Goal: Task Accomplishment & Management: Use online tool/utility

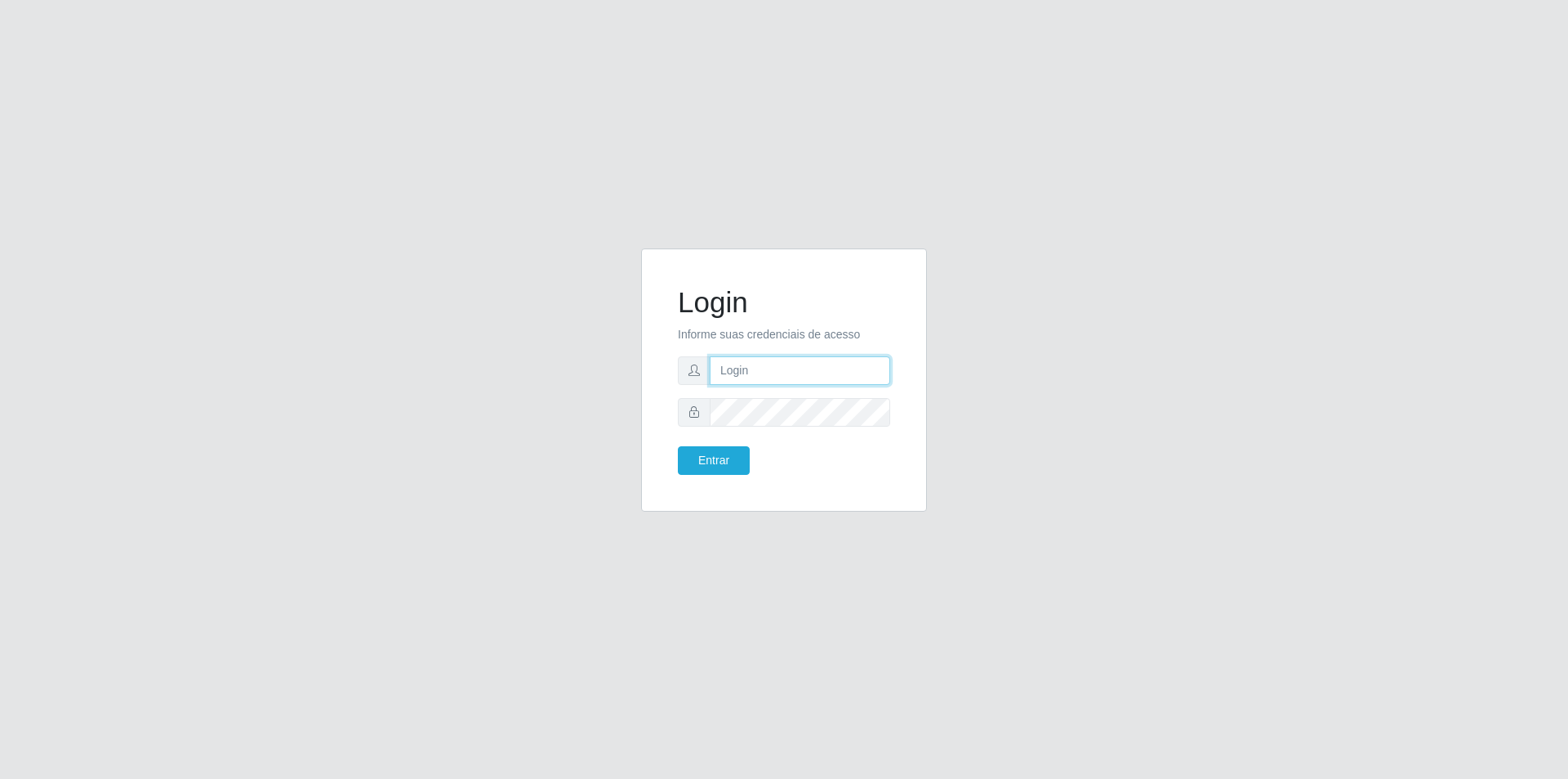
click at [769, 362] on input "text" at bounding box center [799, 370] width 180 height 29
type input "[EMAIL_ADDRESS][DOMAIN_NAME]"
click at [713, 460] on button "Entrar" at bounding box center [714, 460] width 72 height 29
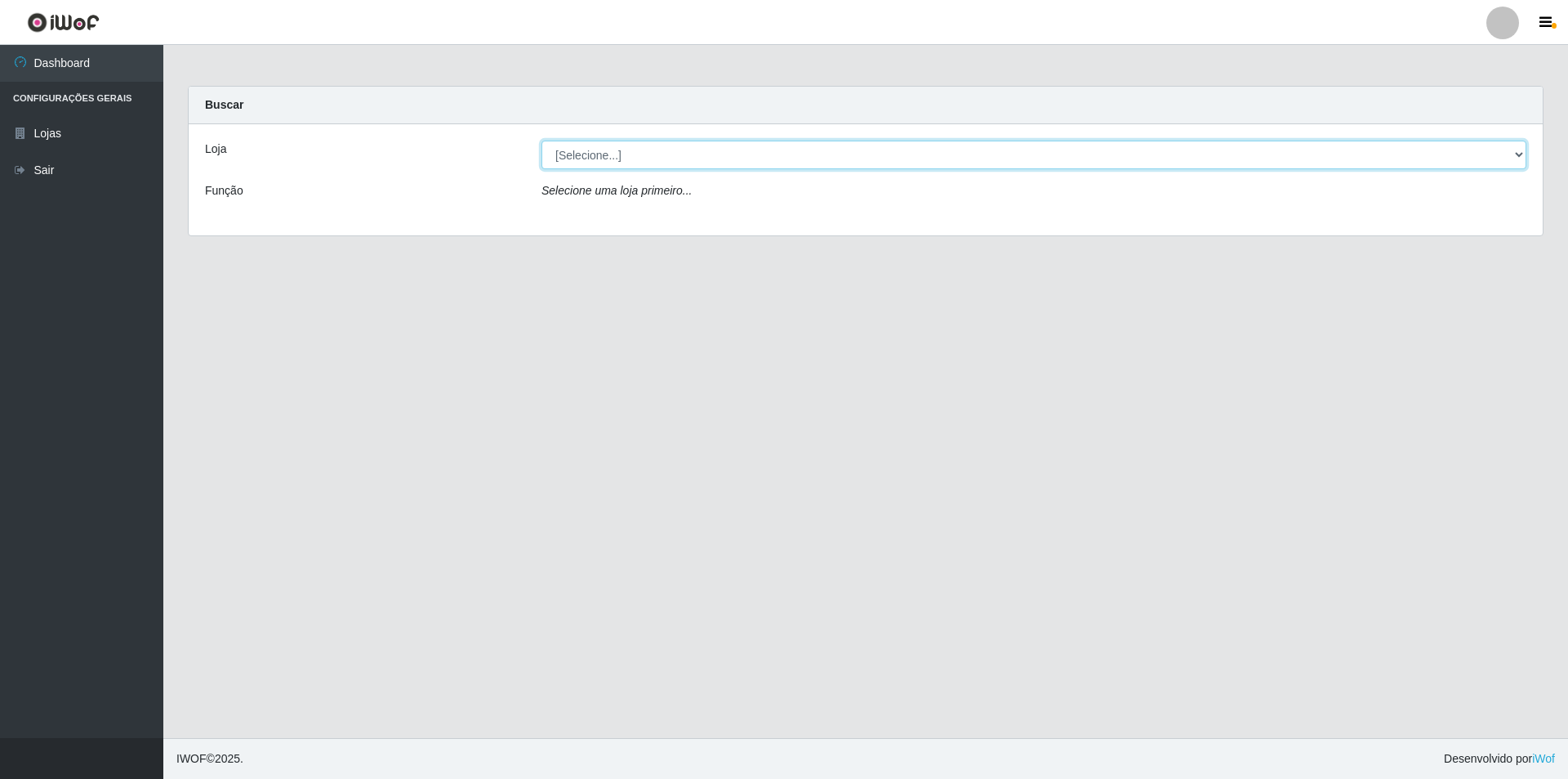
click at [633, 164] on select "[Selecione...] Atacado Vem - [STREET_ADDRESS]" at bounding box center [1033, 155] width 985 height 29
select select "449"
click at [541, 141] on select "[Selecione...] Atacado Vem - [STREET_ADDRESS]" at bounding box center [1033, 155] width 985 height 29
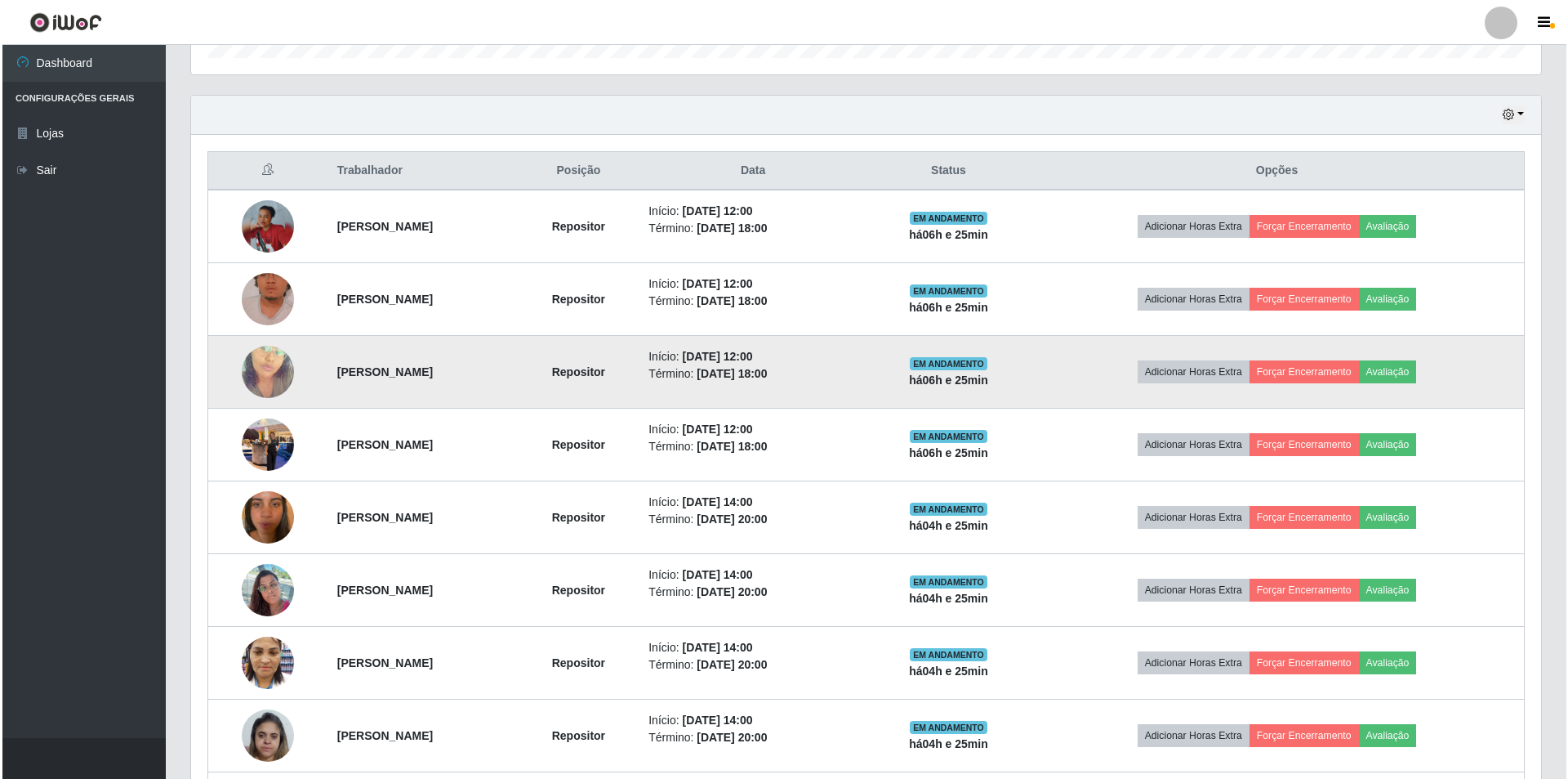
scroll to position [498, 0]
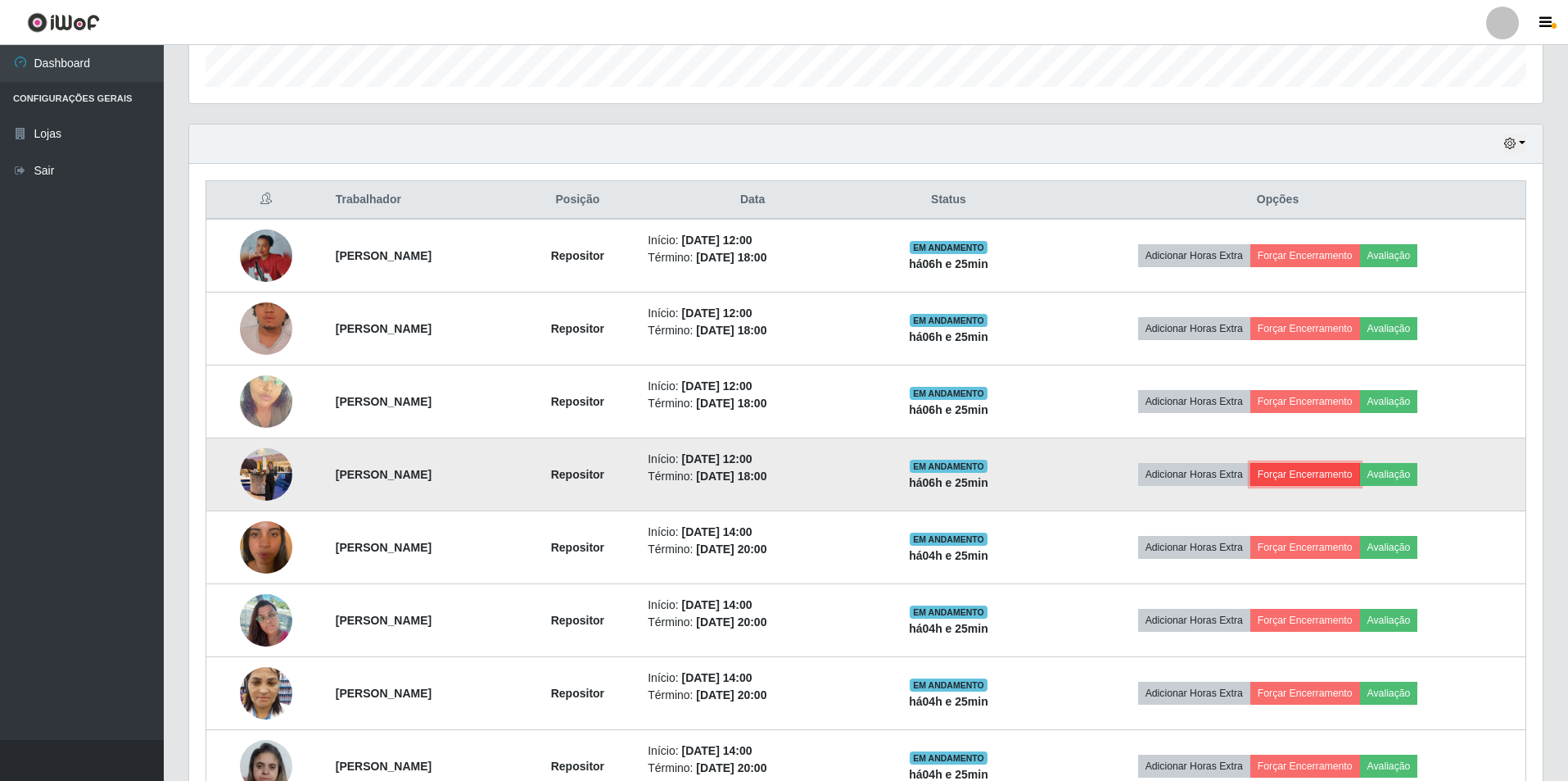
click at [1321, 476] on button "Forçar Encerramento" at bounding box center [1304, 474] width 110 height 23
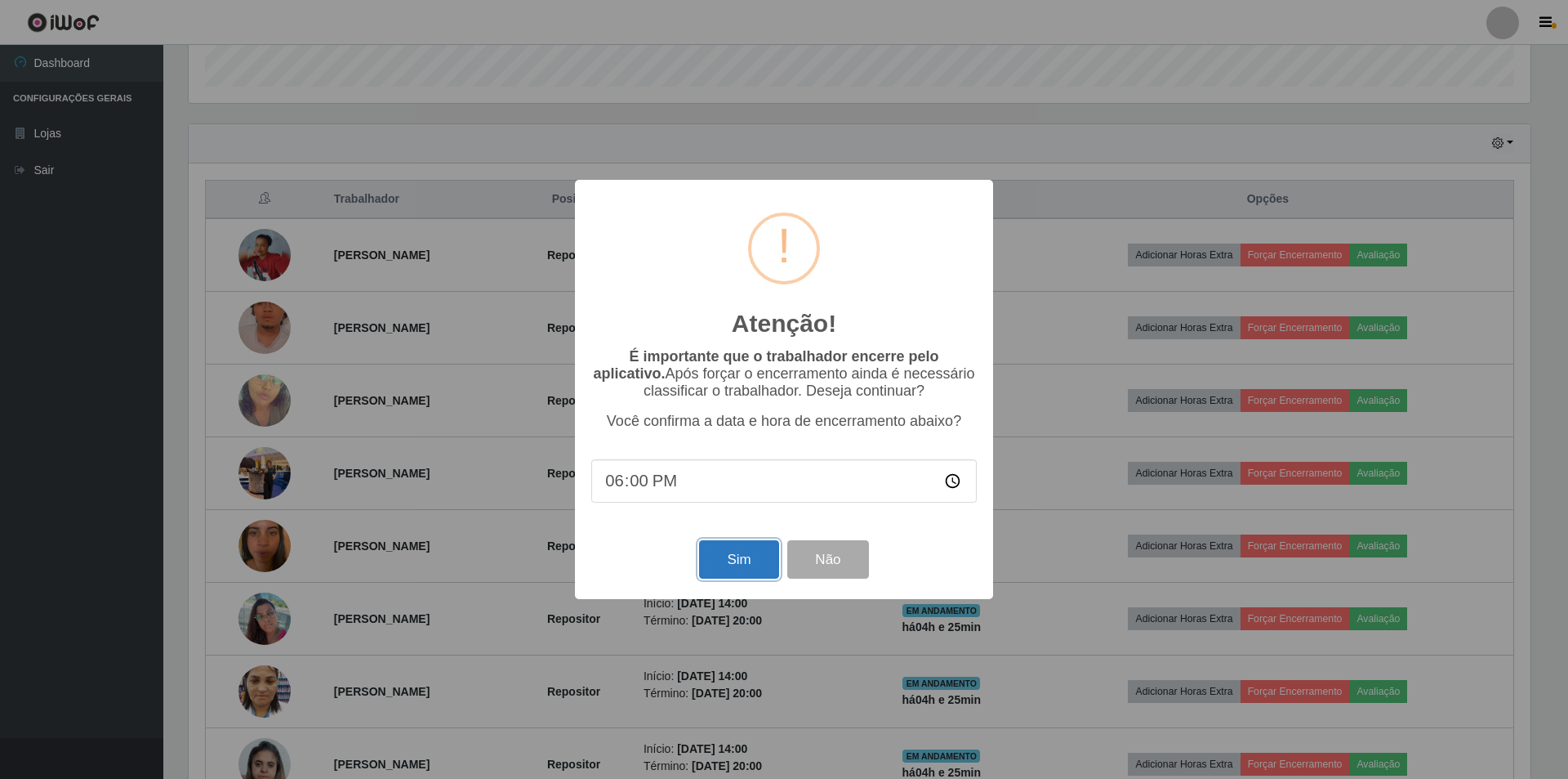
click at [736, 571] on button "Sim" at bounding box center [738, 559] width 79 height 38
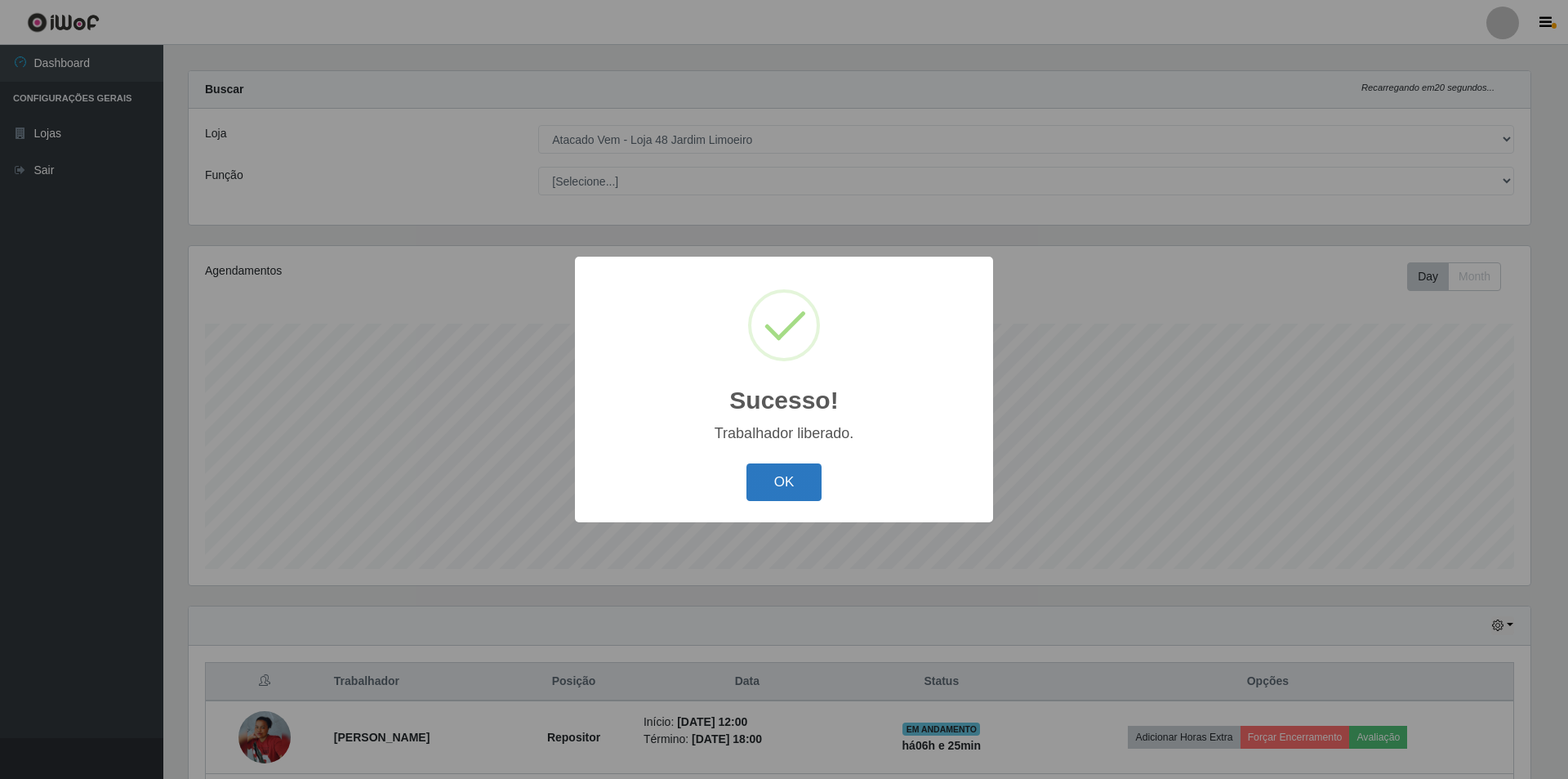
click at [800, 489] on button "OK" at bounding box center [784, 482] width 76 height 38
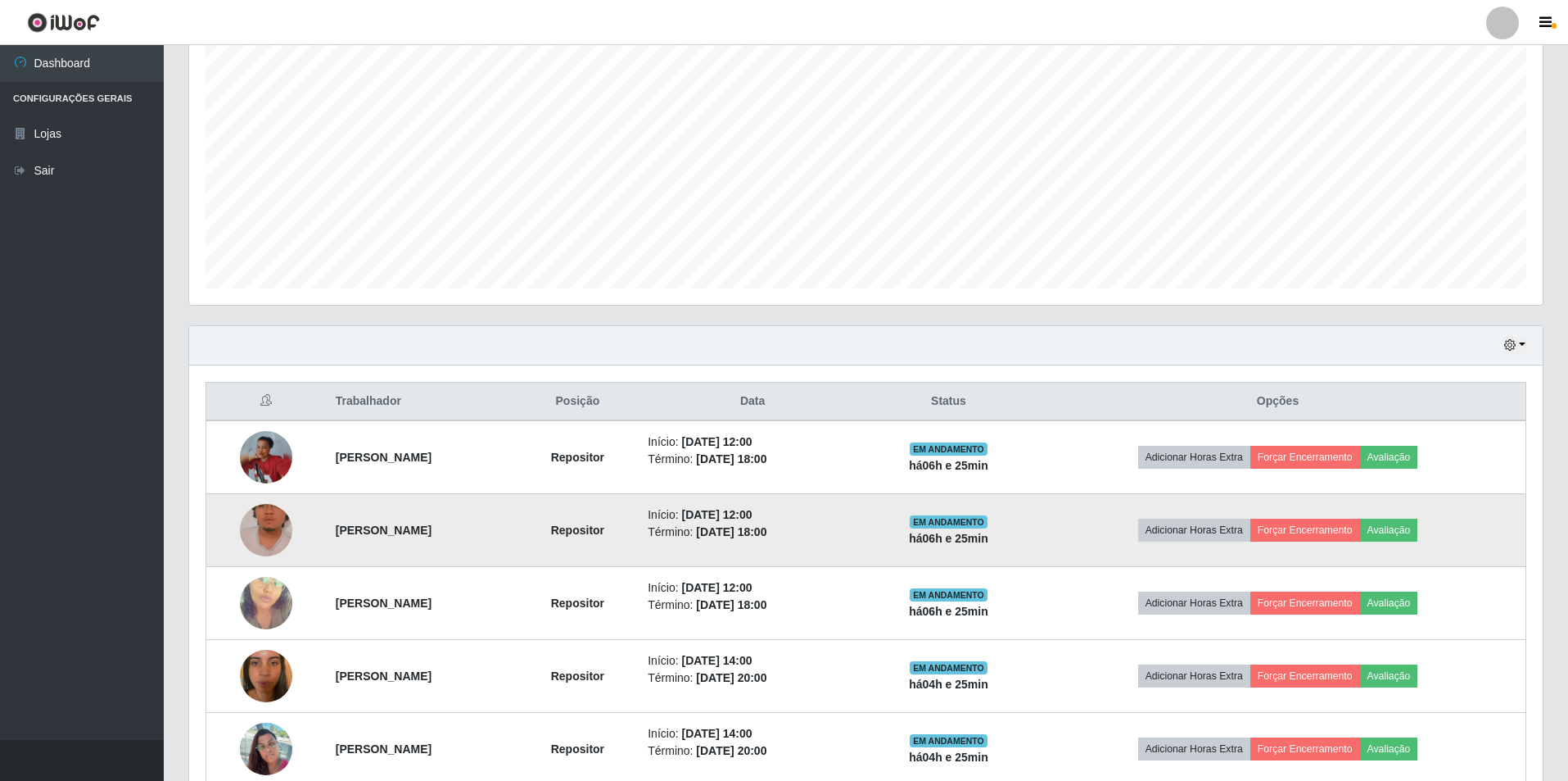
scroll to position [343, 0]
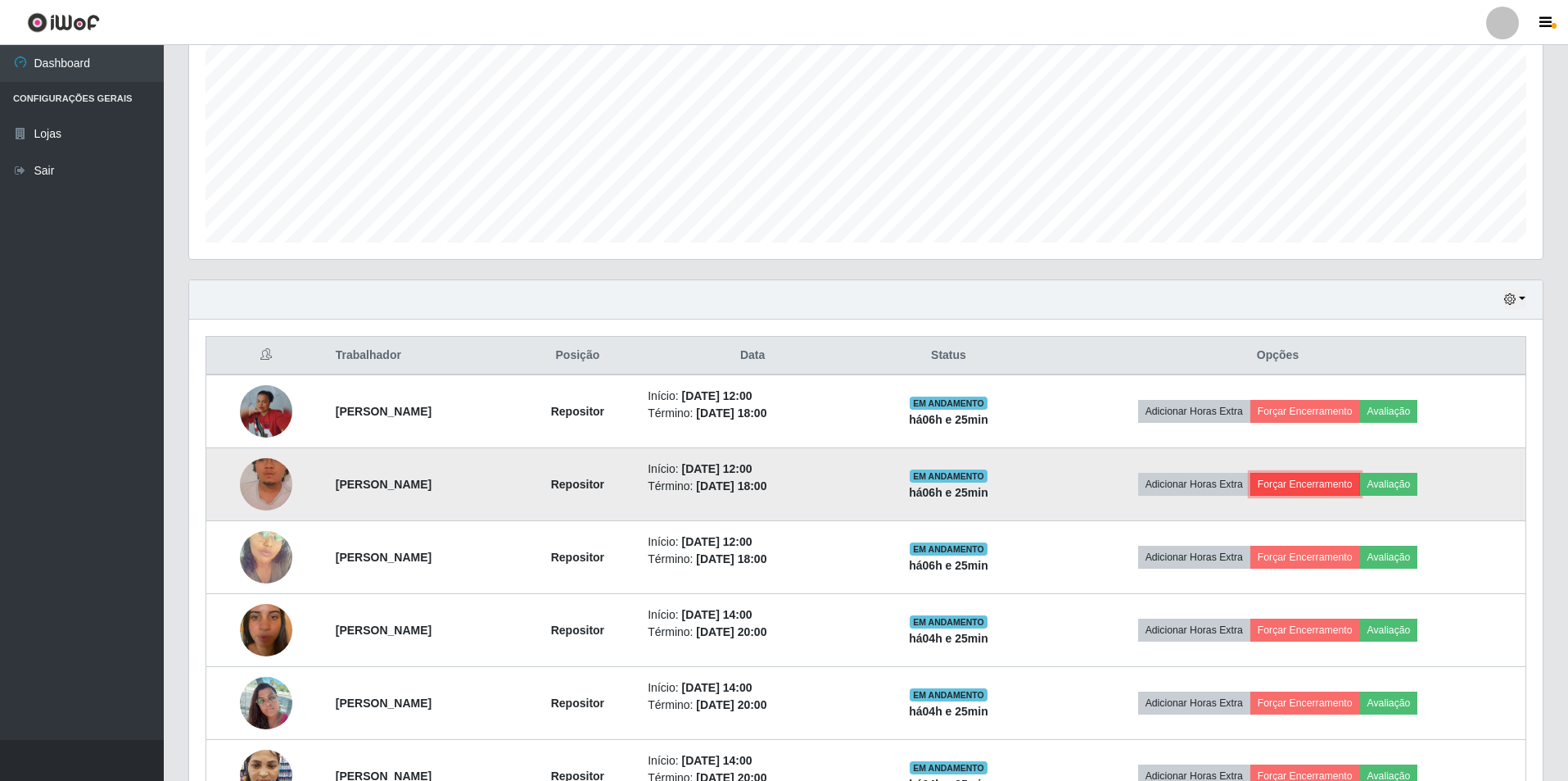
click at [1325, 482] on button "Forçar Encerramento" at bounding box center [1304, 483] width 110 height 23
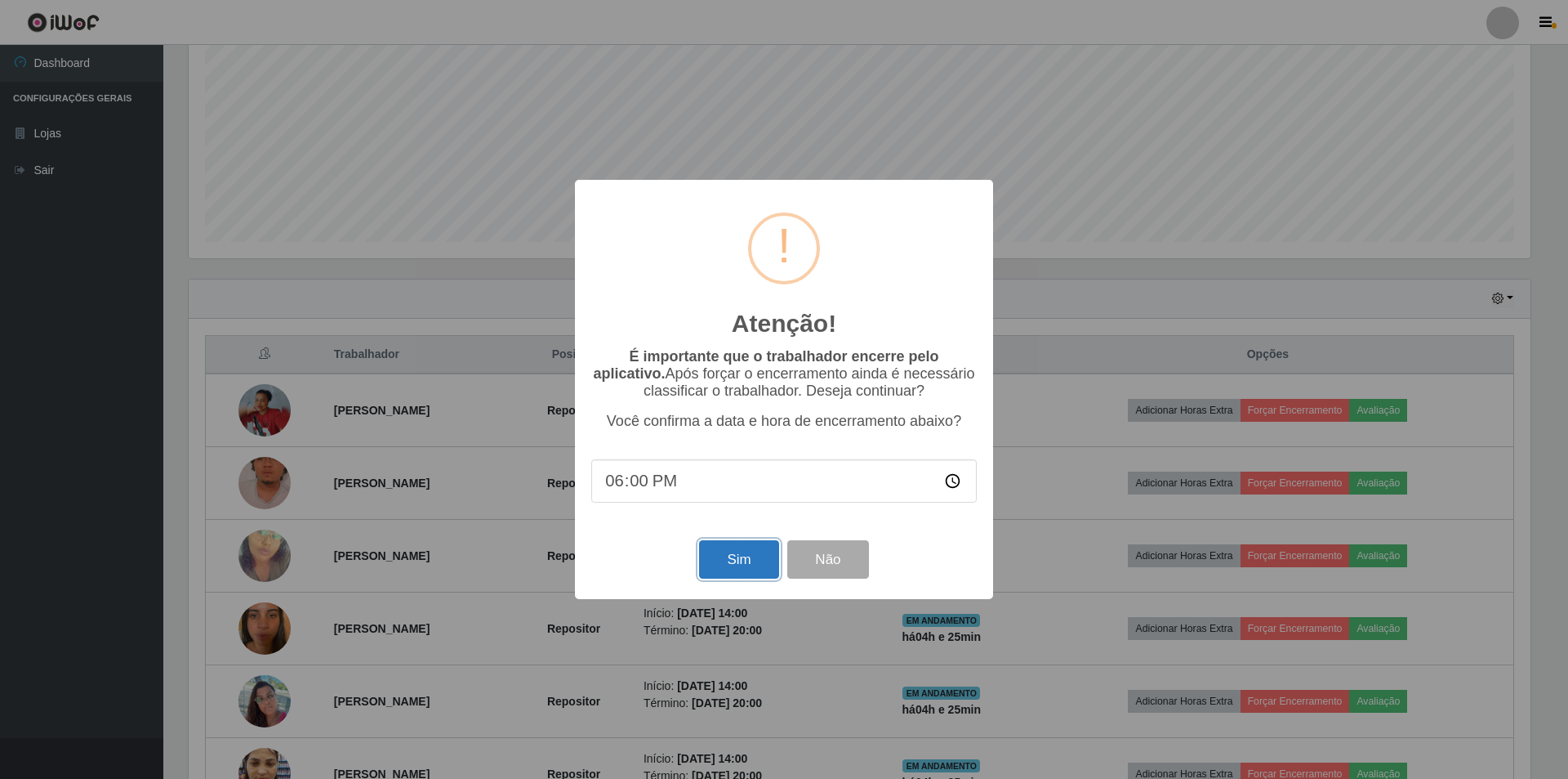
click at [731, 574] on button "Sim" at bounding box center [738, 559] width 79 height 38
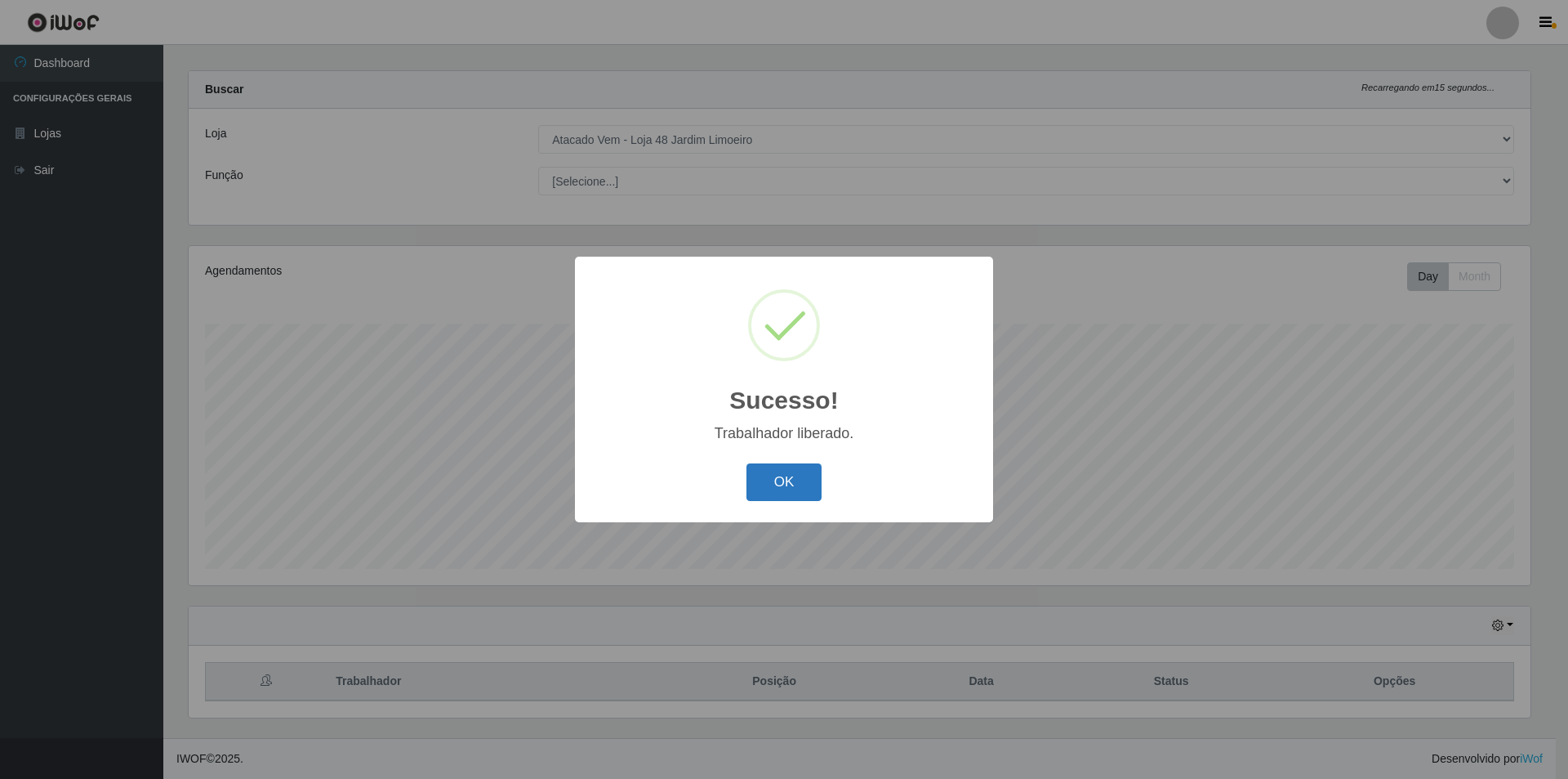
click at [803, 492] on button "OK" at bounding box center [784, 482] width 76 height 38
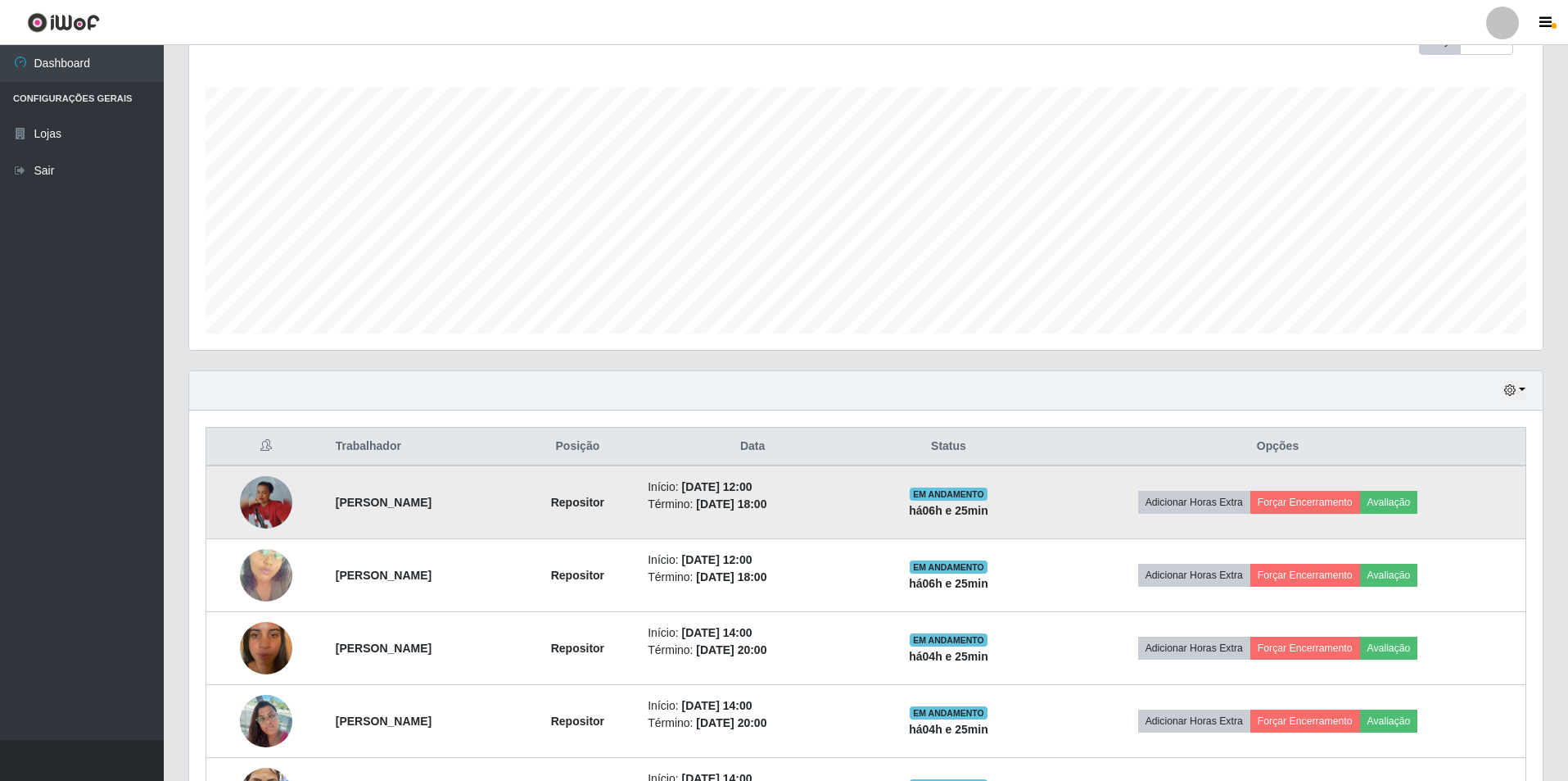
scroll to position [261, 0]
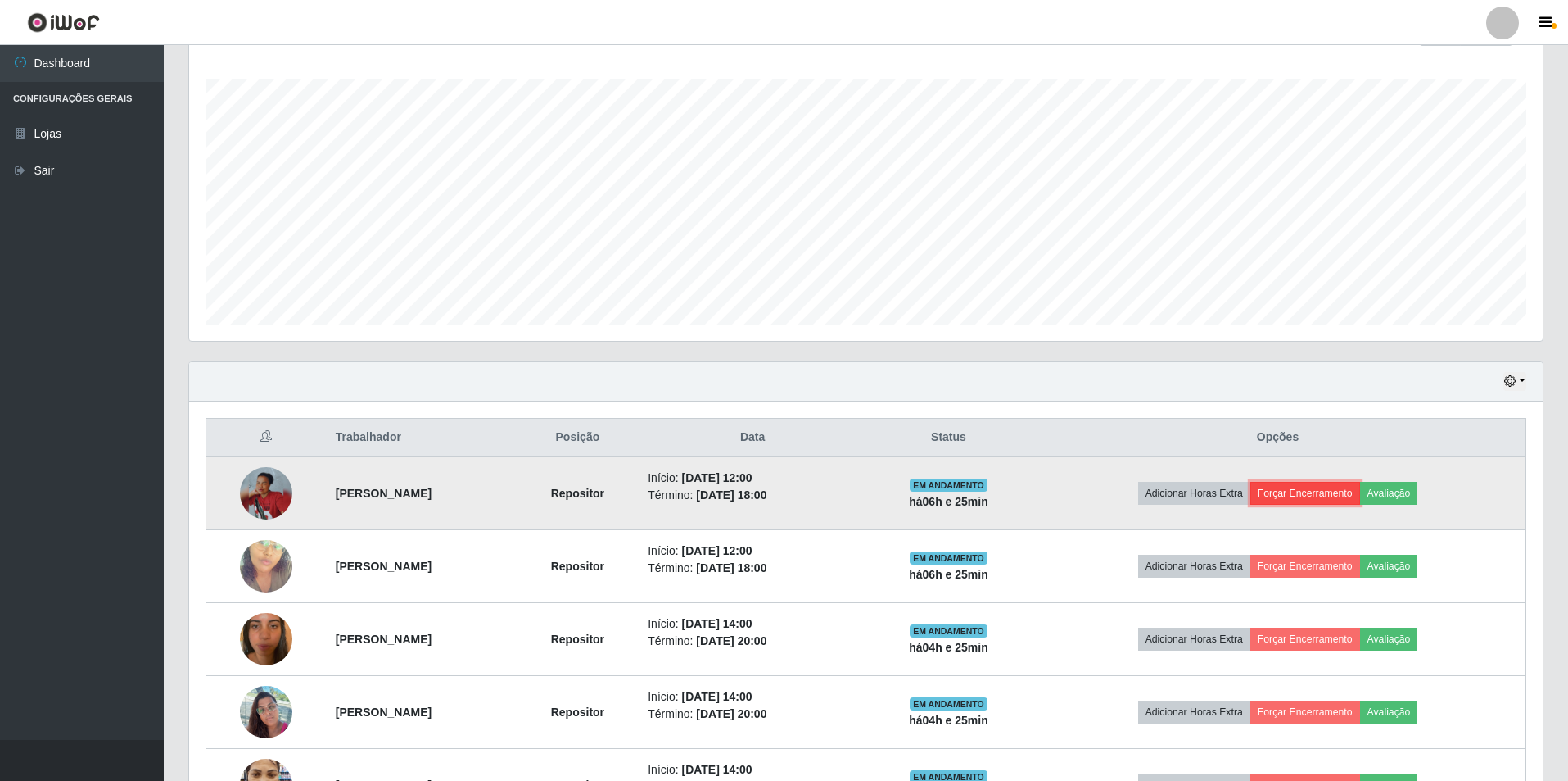
click at [1317, 491] on button "Forçar Encerramento" at bounding box center [1304, 492] width 110 height 23
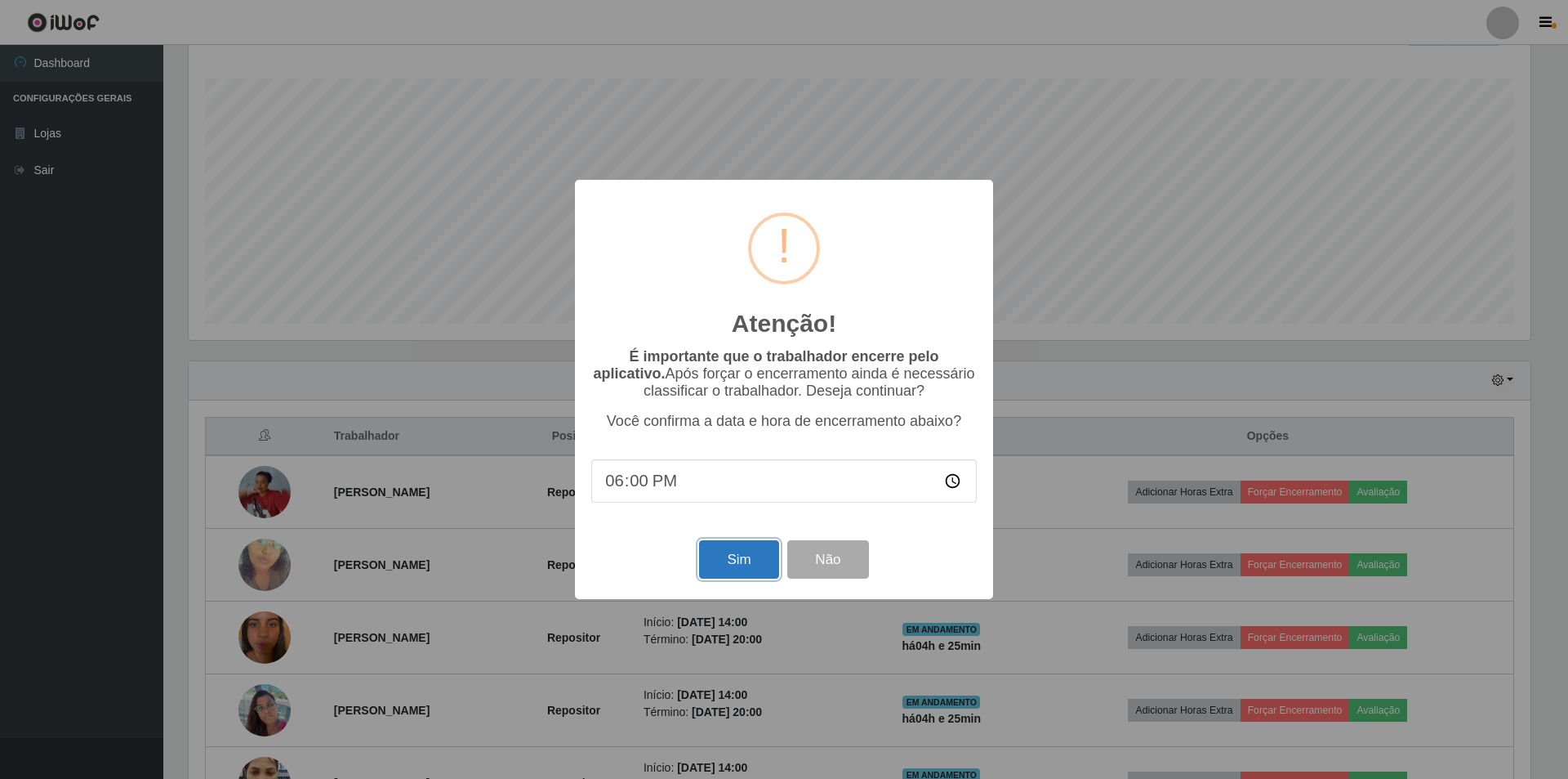
click at [741, 570] on button "Sim" at bounding box center [738, 559] width 79 height 38
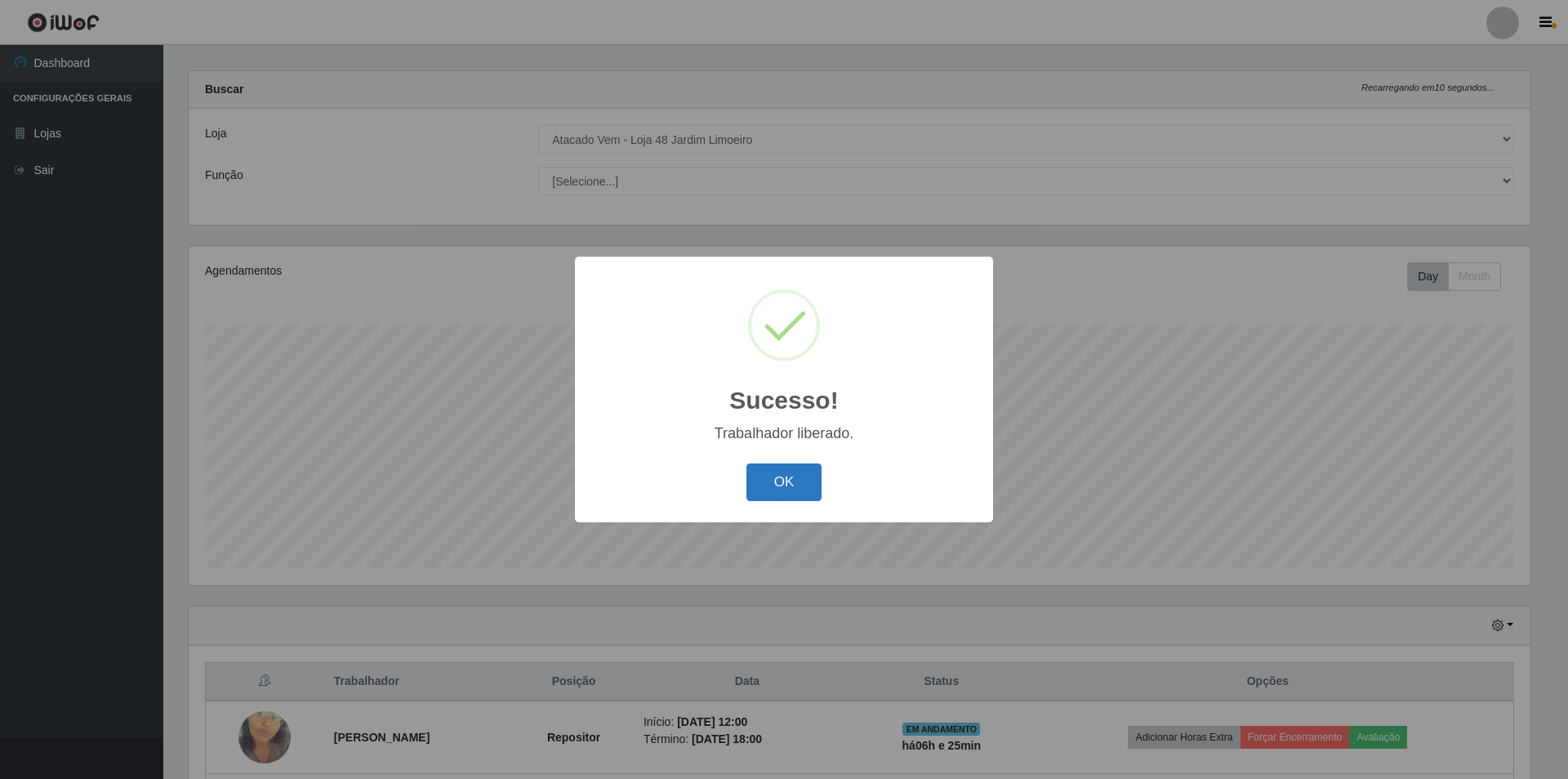
click at [775, 474] on button "OK" at bounding box center [784, 482] width 76 height 38
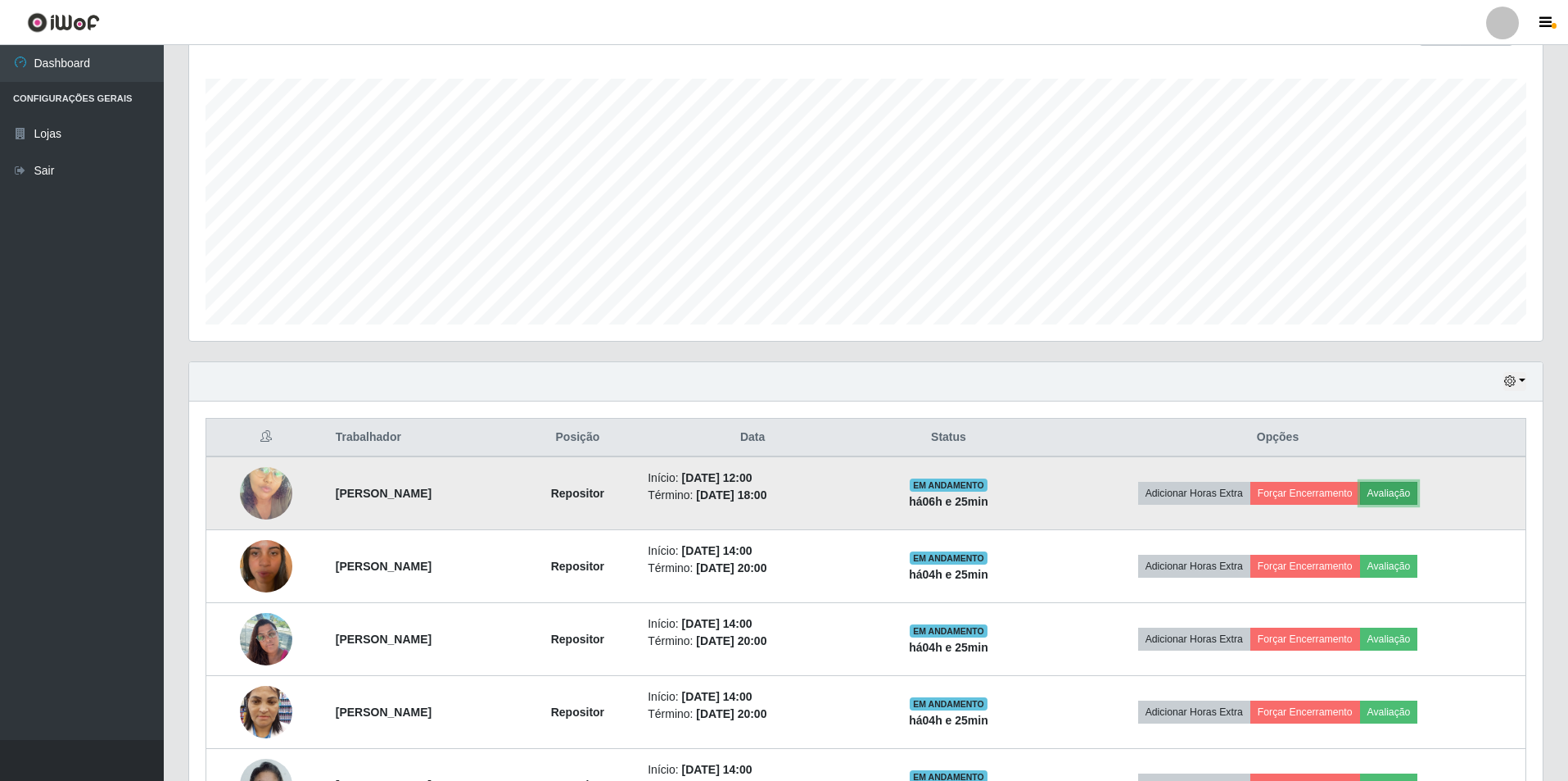
click at [1418, 488] on button "Avaliação" at bounding box center [1388, 492] width 58 height 23
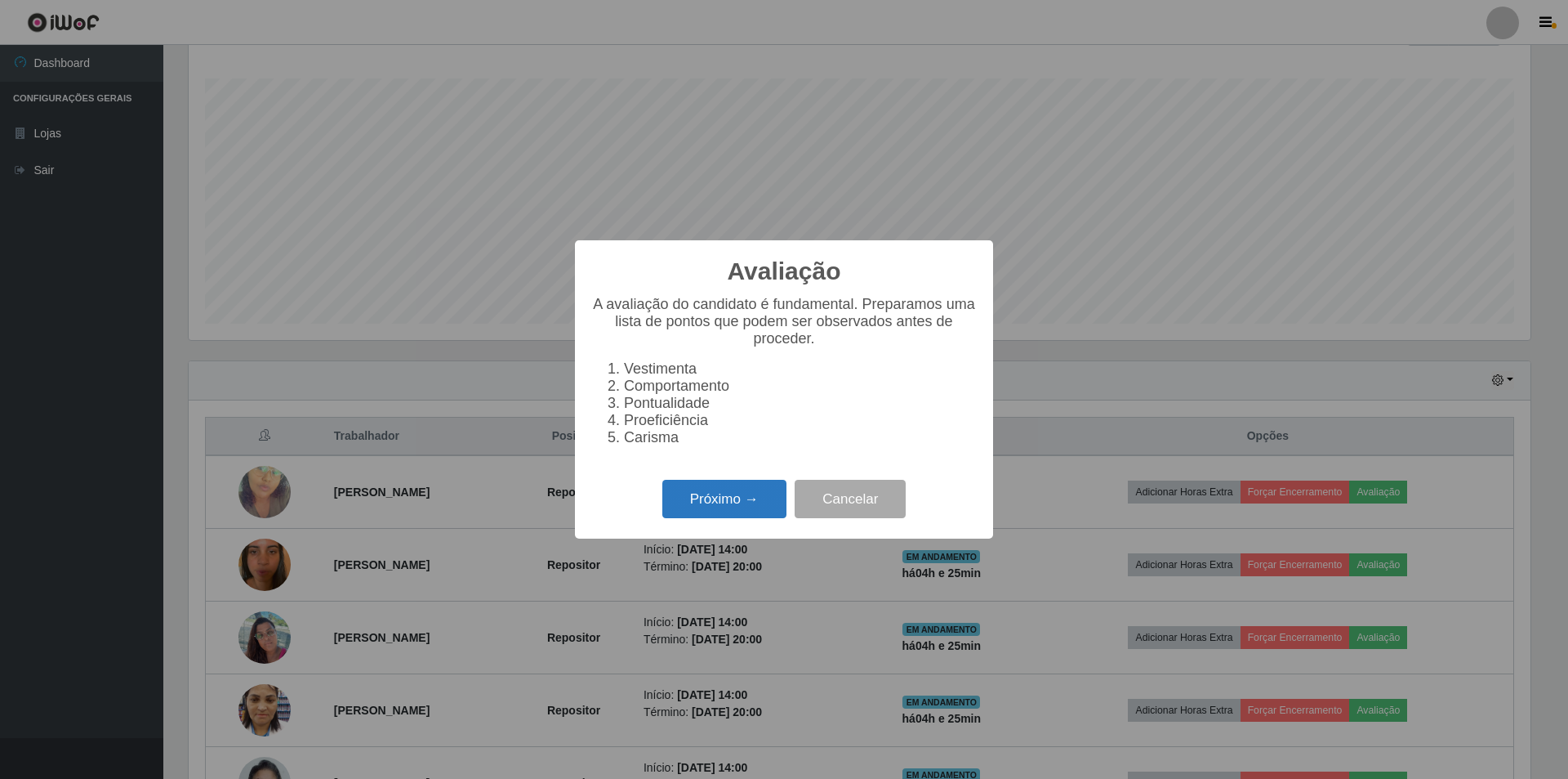
click at [737, 516] on button "Próximo →" at bounding box center [724, 498] width 124 height 38
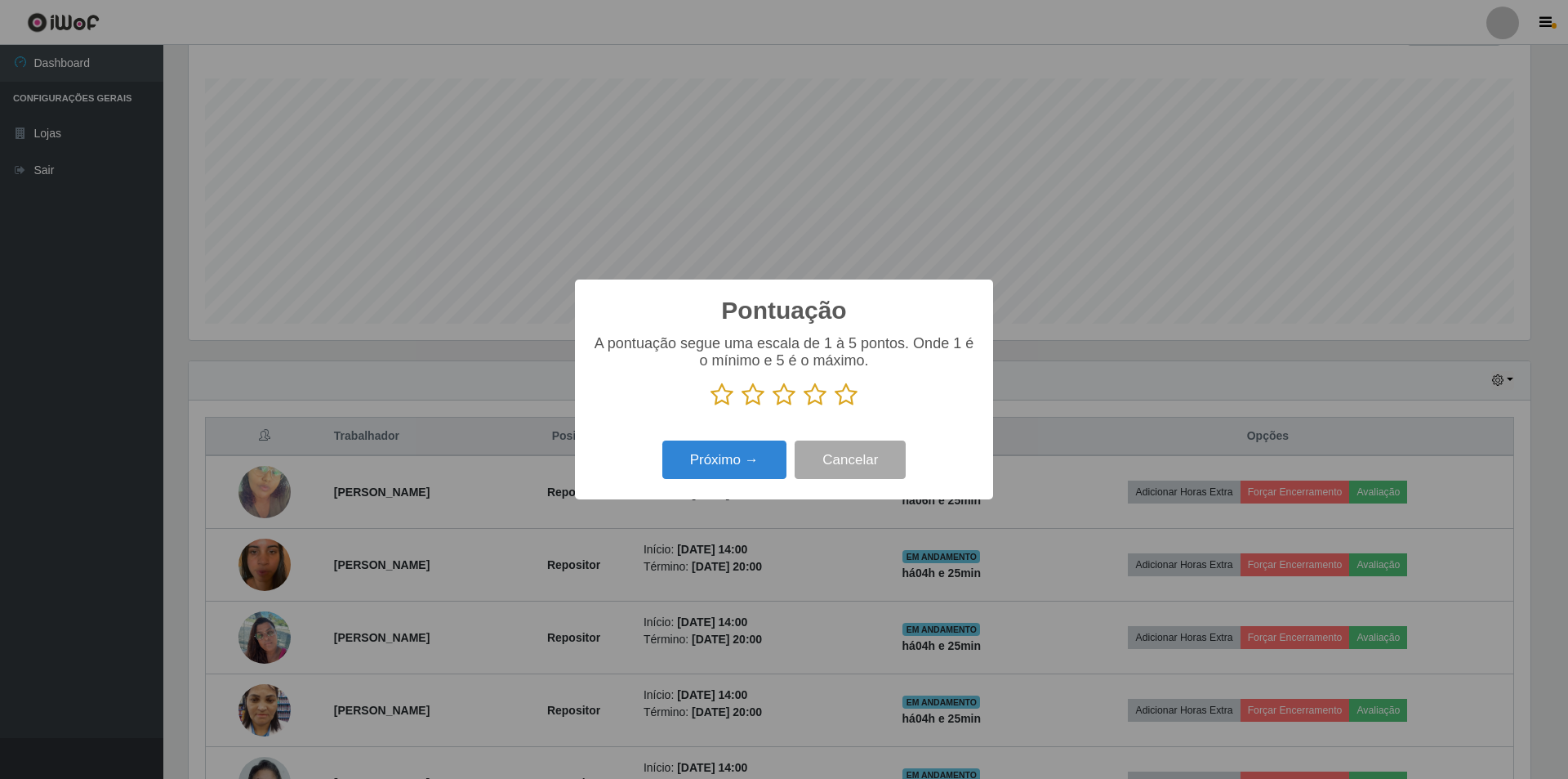
click at [849, 402] on icon at bounding box center [846, 394] width 23 height 25
click at [835, 407] on input "radio" at bounding box center [835, 407] width 0 height 0
click at [741, 460] on button "Próximo →" at bounding box center [724, 460] width 124 height 38
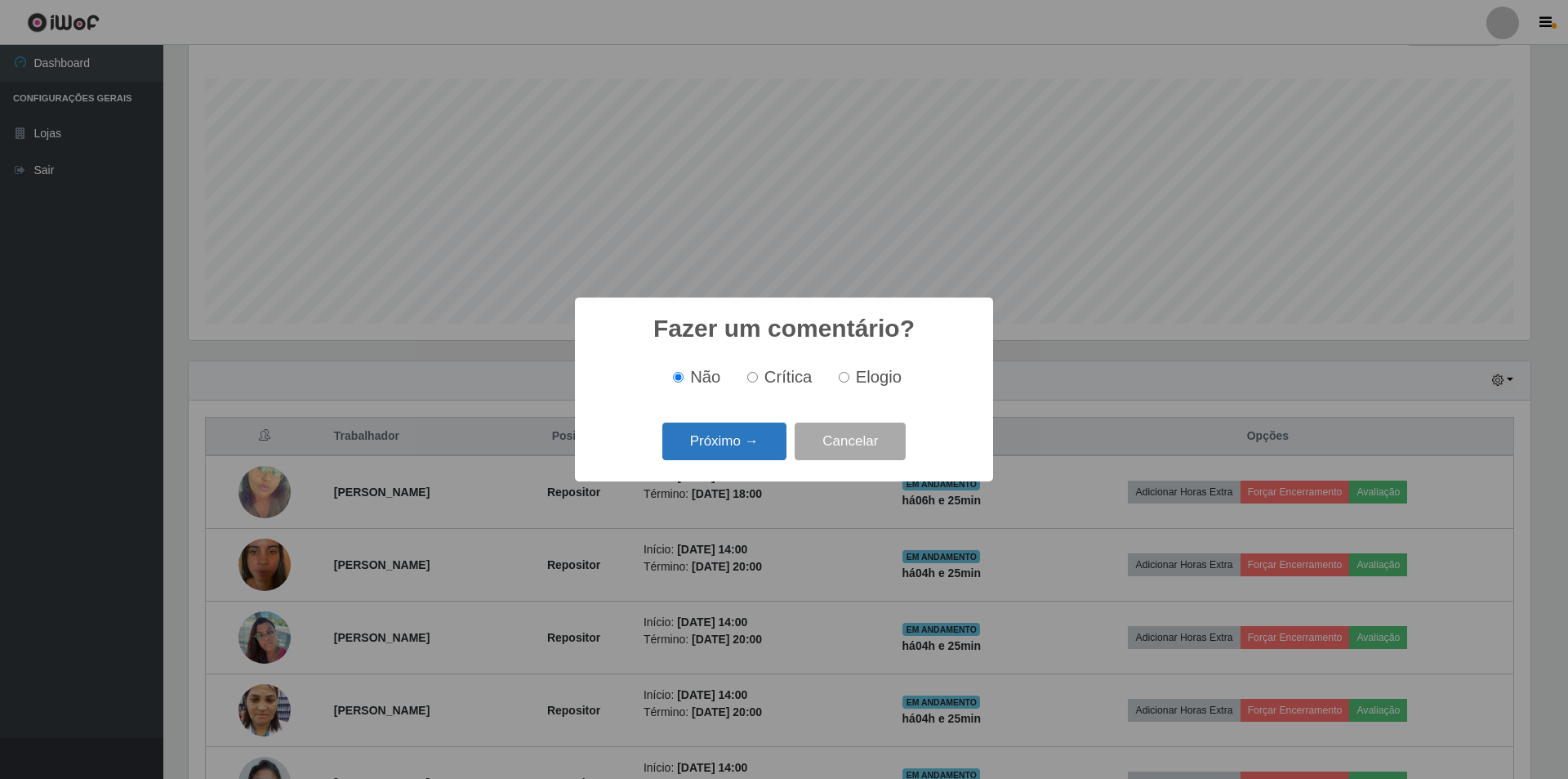
click at [732, 450] on button "Próximo →" at bounding box center [724, 441] width 124 height 38
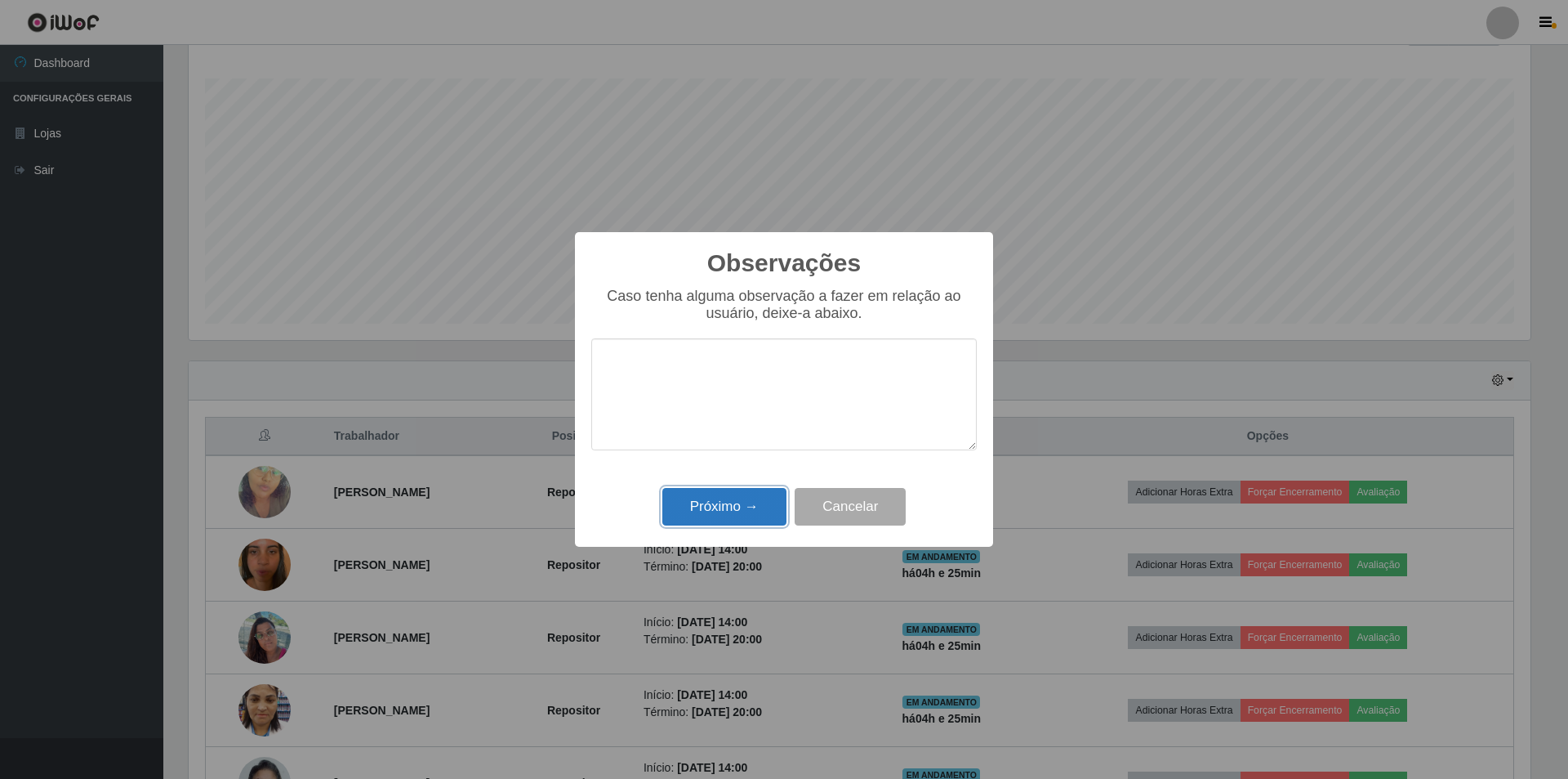
click at [713, 506] on button "Próximo →" at bounding box center [724, 507] width 124 height 38
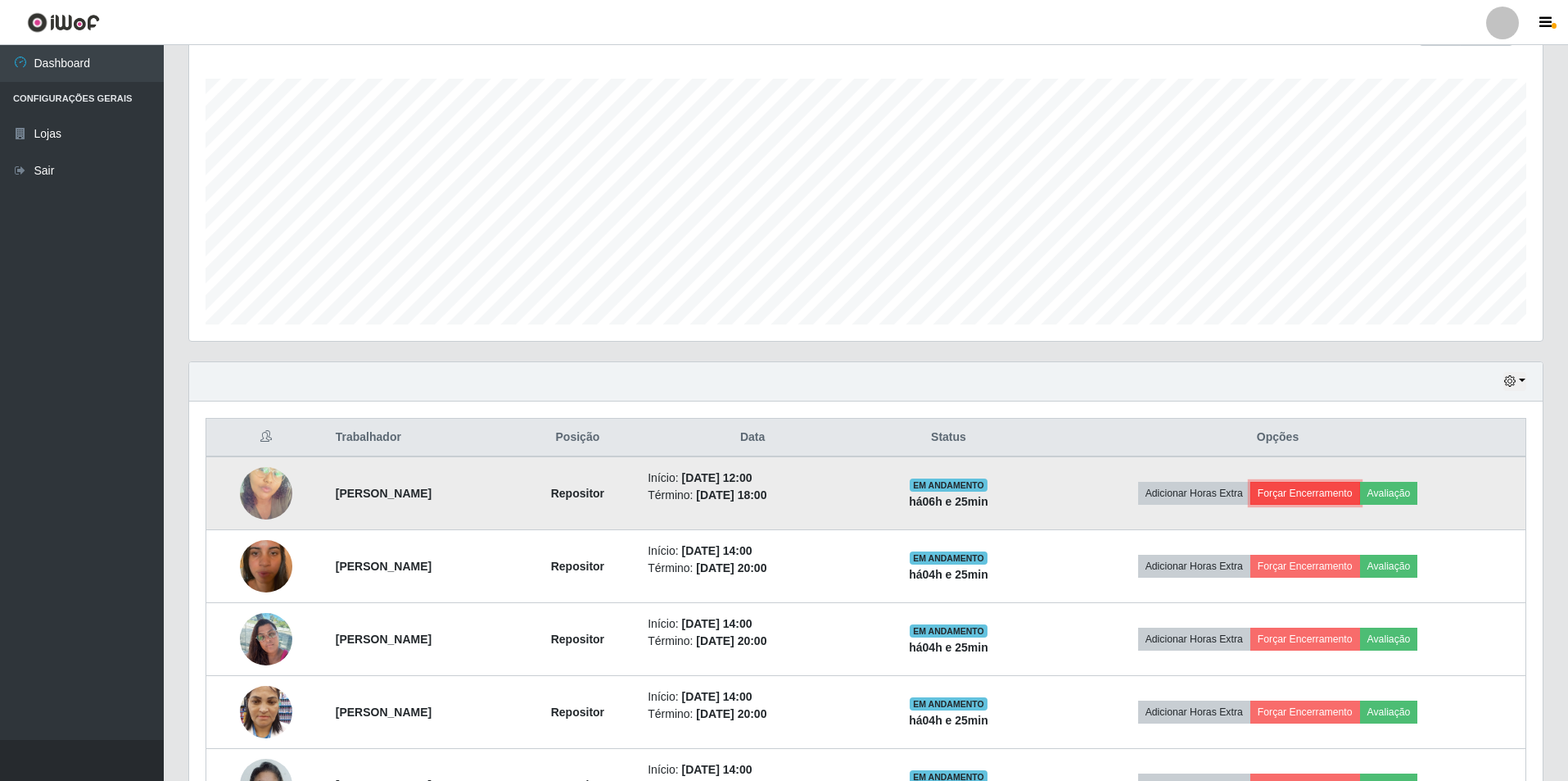
click at [1333, 498] on button "Forçar Encerramento" at bounding box center [1304, 492] width 110 height 23
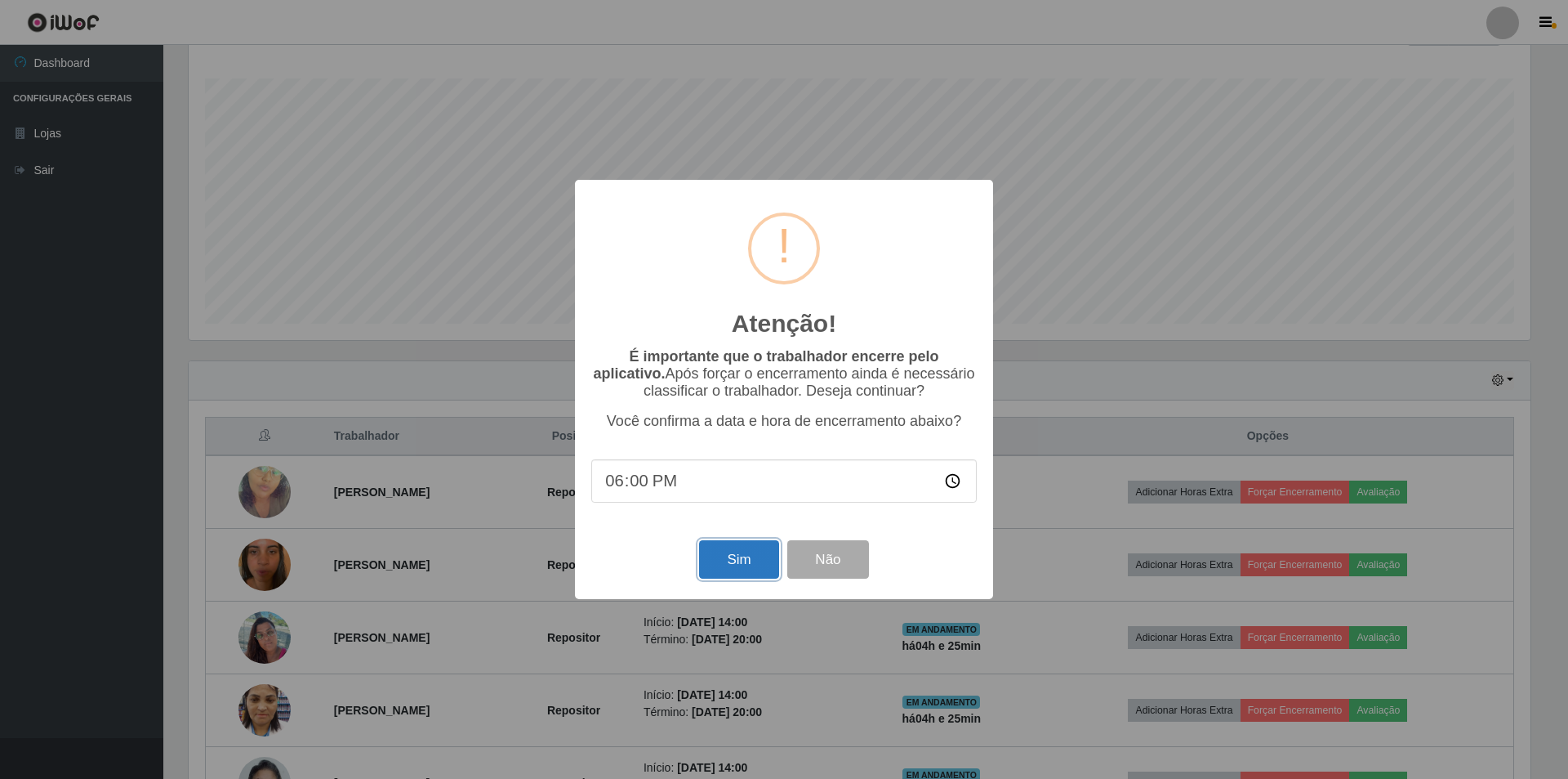
click at [755, 562] on button "Sim" at bounding box center [738, 559] width 79 height 38
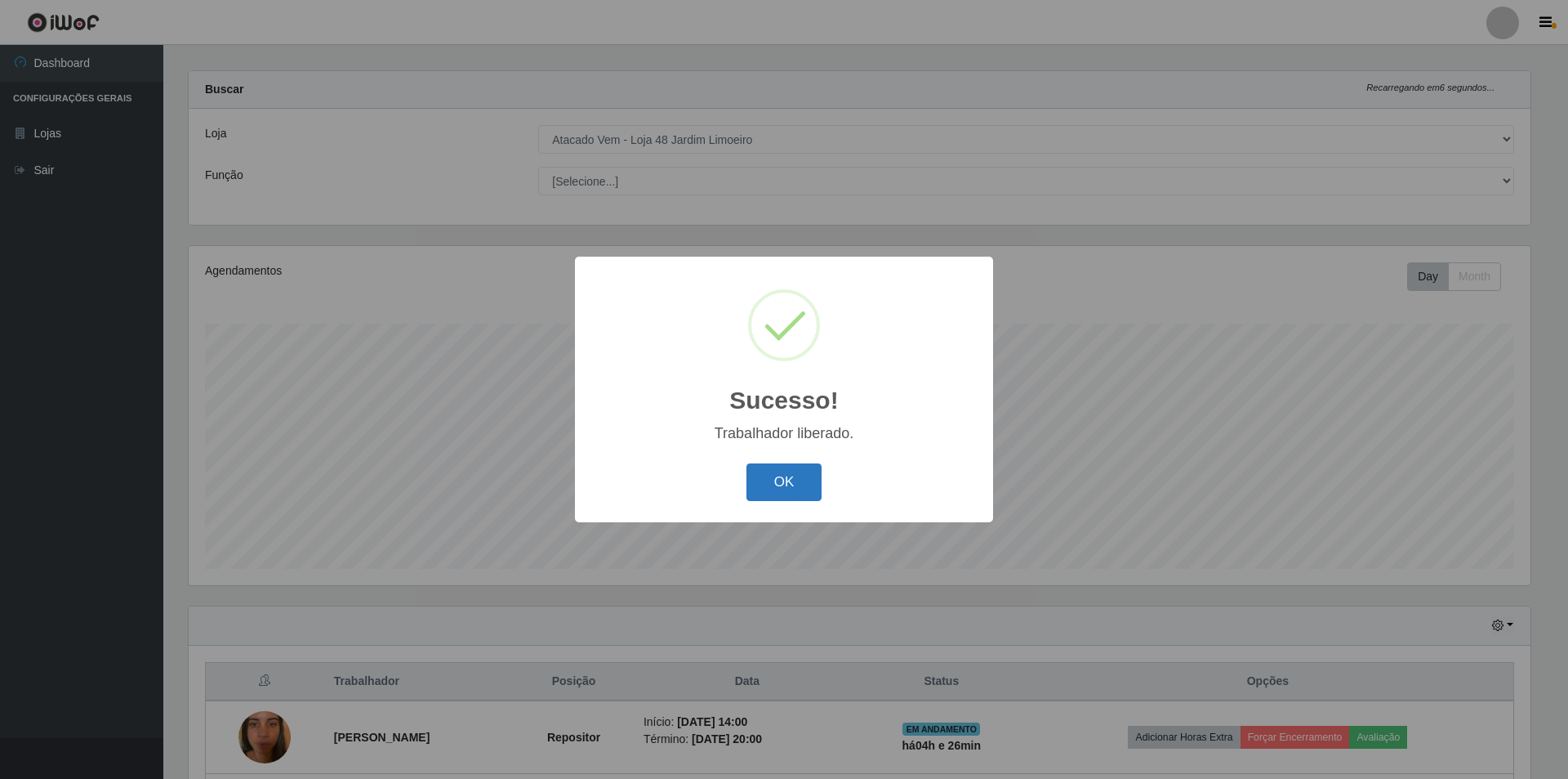
click at [779, 493] on button "OK" at bounding box center [784, 482] width 76 height 38
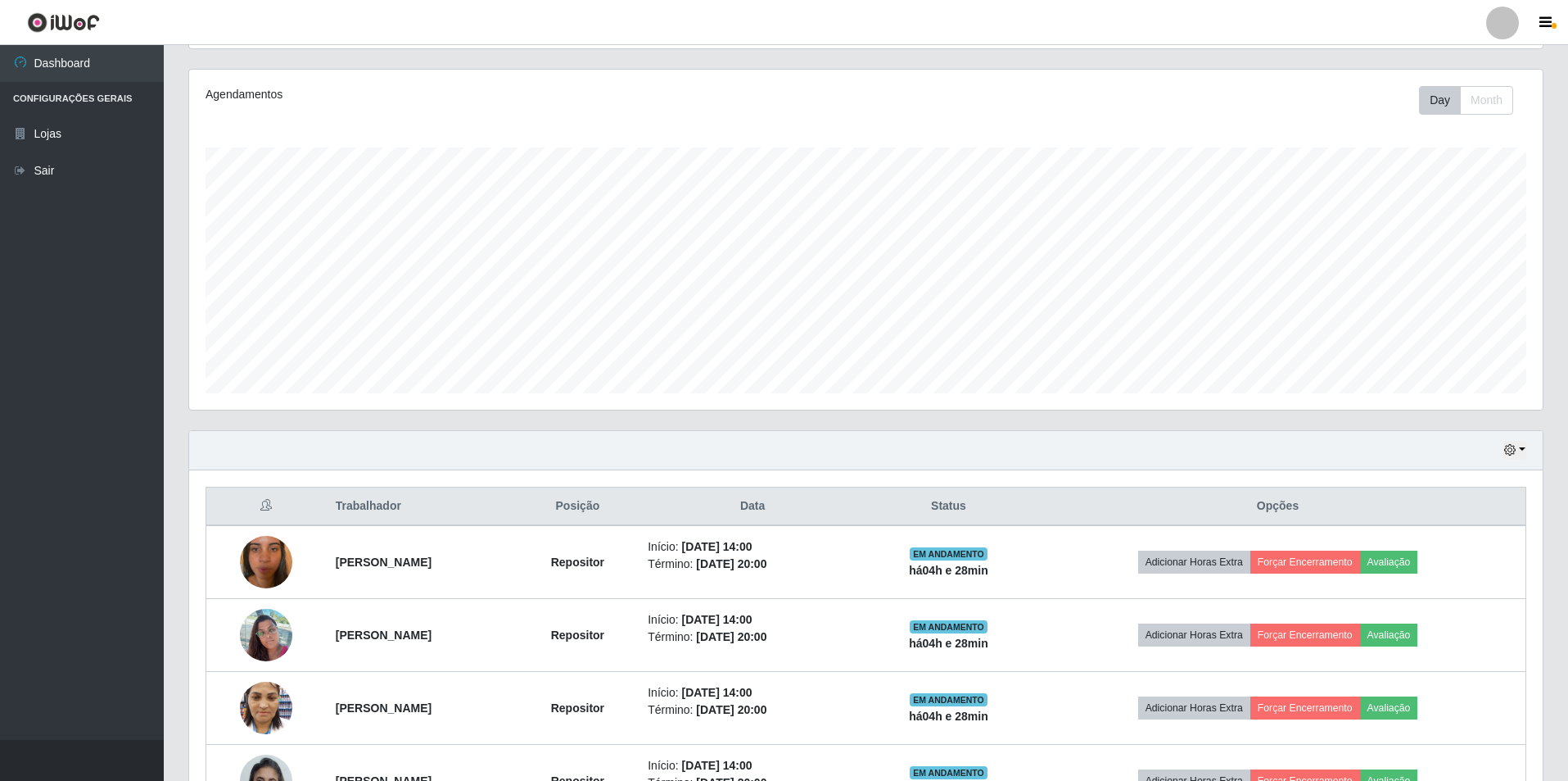
scroll to position [453, 0]
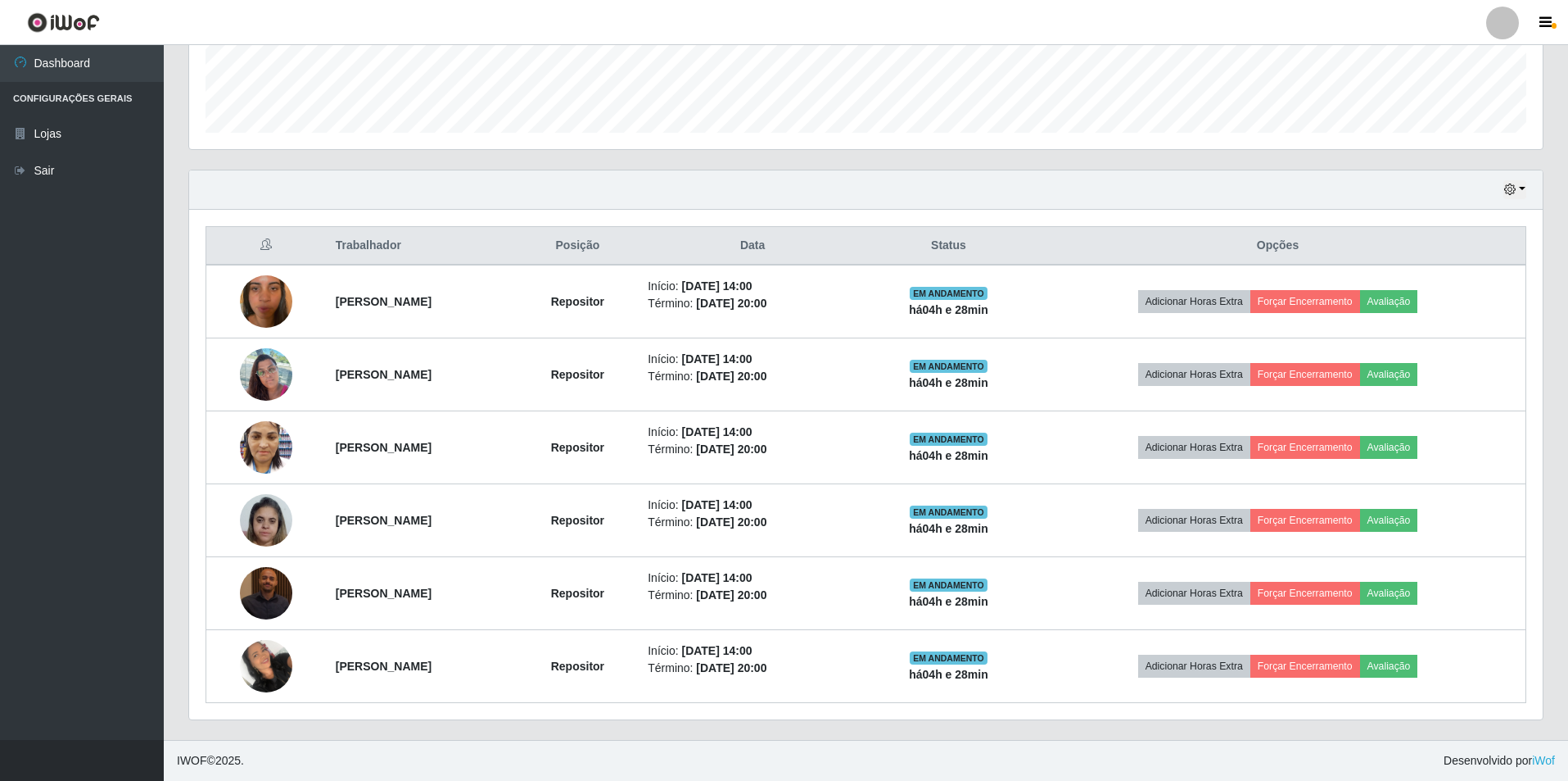
drag, startPoint x: 174, startPoint y: 225, endPoint x: 196, endPoint y: 302, distance: 80.1
click at [196, 302] on div "Carregando... Buscar Recarregando em 24 segundos... Loja [Selecione...] Atacado…" at bounding box center [866, 186] width 1404 height 1106
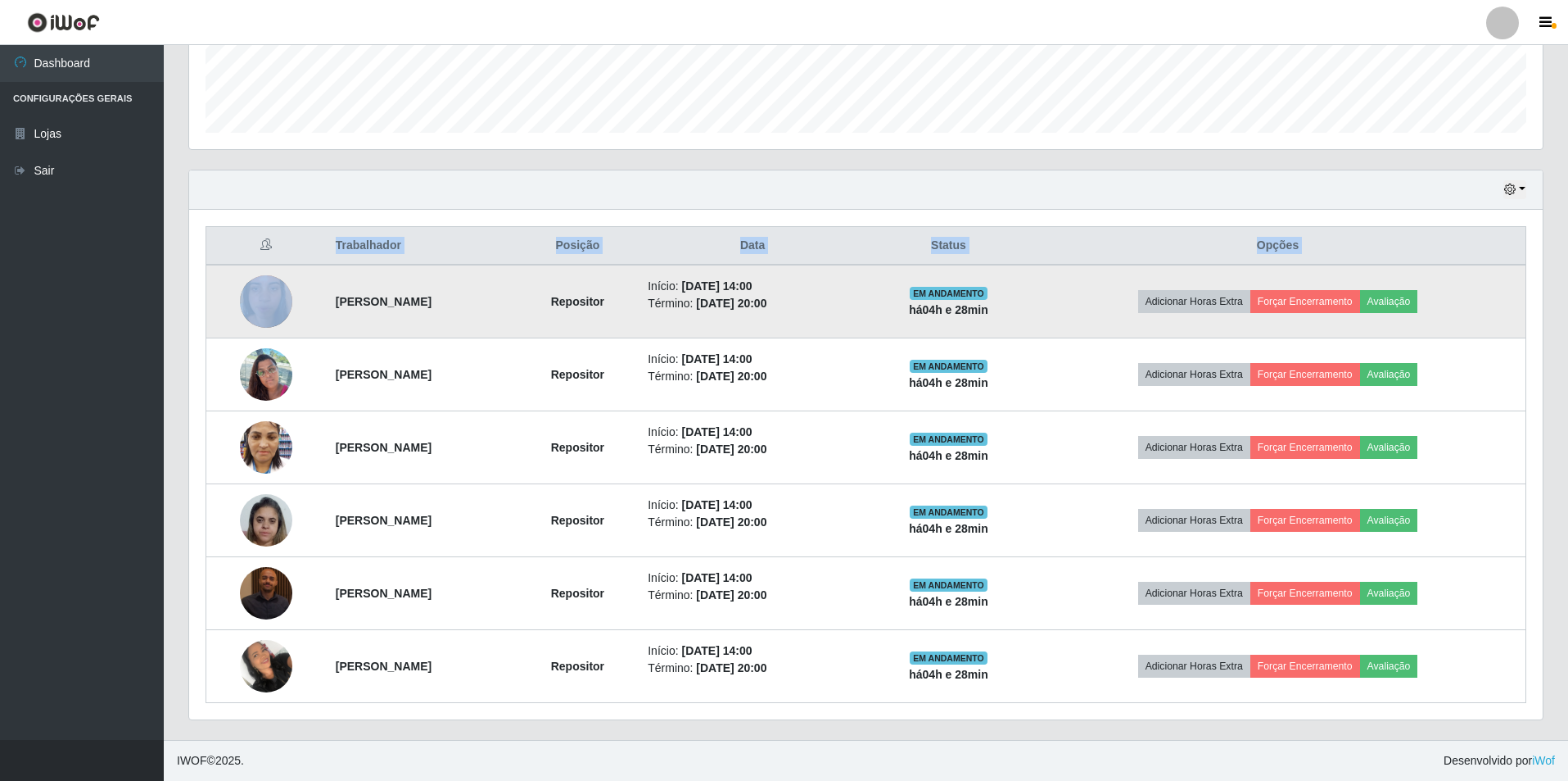
drag, startPoint x: 182, startPoint y: 238, endPoint x: 231, endPoint y: 285, distance: 67.9
click at [231, 285] on div "Hoje 1 dia 3 dias 1 Semana Não encerrados Trabalhador Posição Data Status Opçõe…" at bounding box center [866, 455] width 1379 height 570
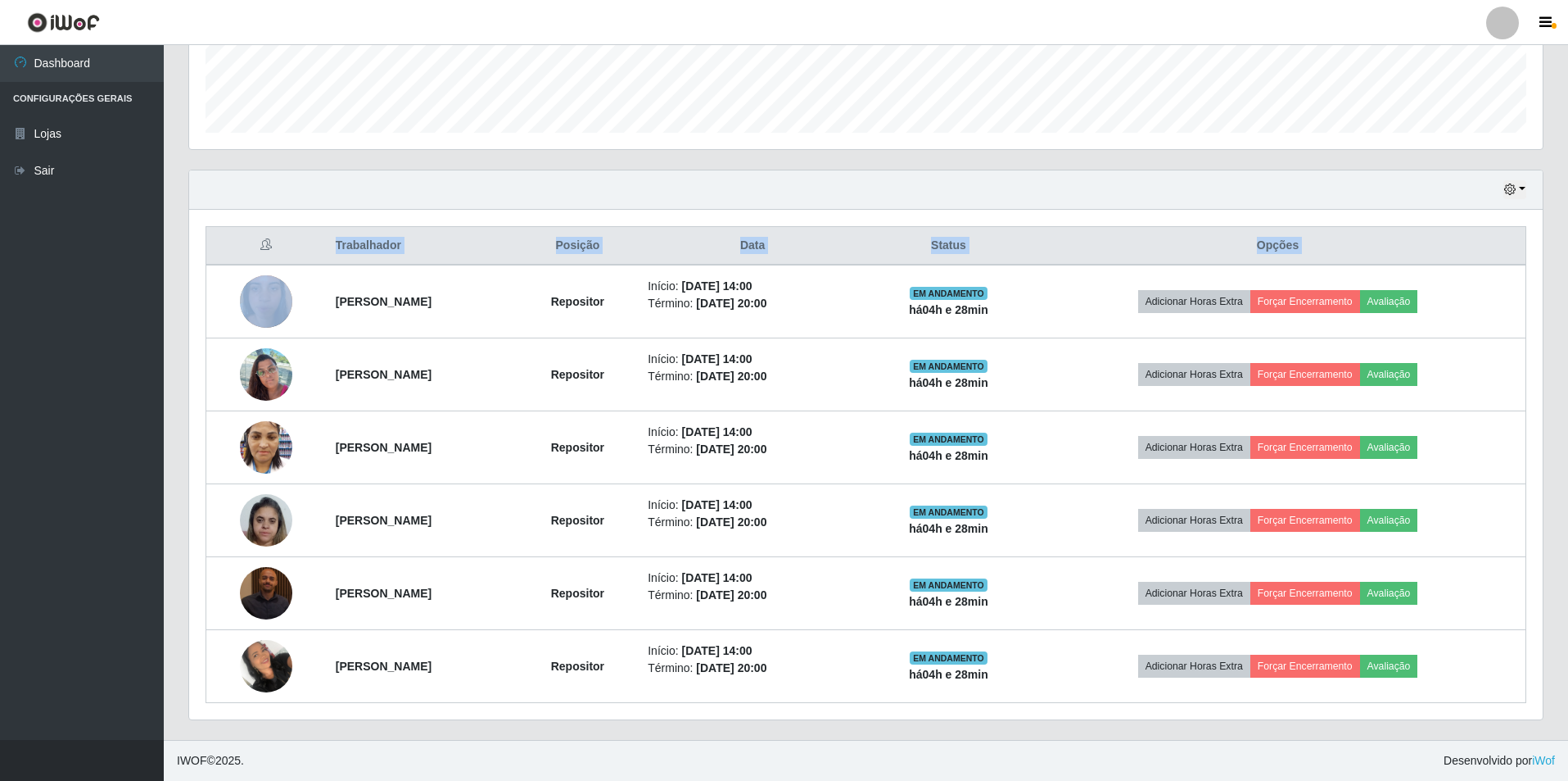
click at [189, 233] on div "Trabalhador Posição Data Status Opções [PERSON_NAME] Repositor Início: [DATE] 1…" at bounding box center [866, 464] width 1354 height 509
